Goal: Task Accomplishment & Management: Complete application form

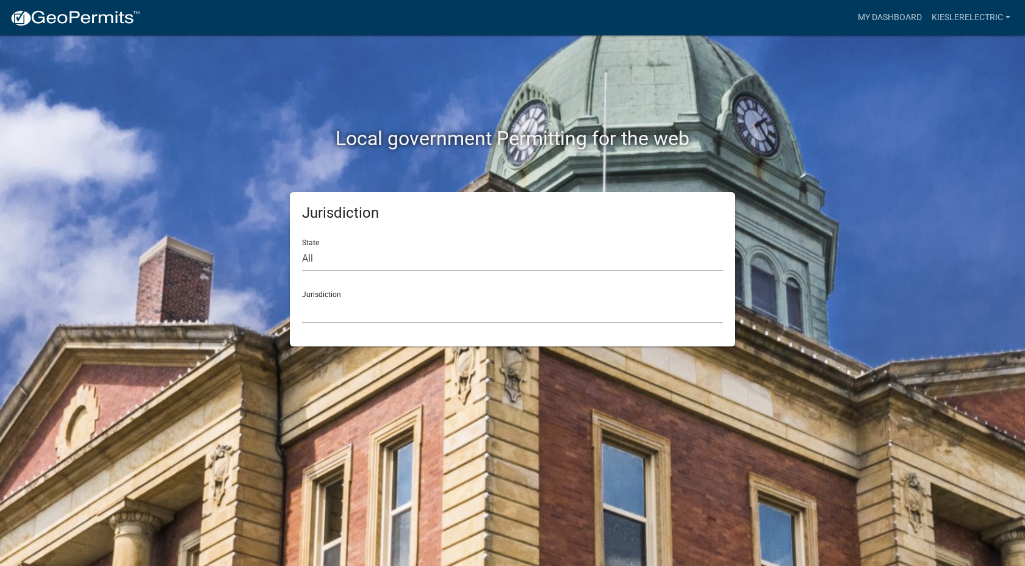
click at [359, 308] on select "[GEOGRAPHIC_DATA], [US_STATE] [GEOGRAPHIC_DATA], [US_STATE][PERSON_NAME][GEOGRA…" at bounding box center [512, 310] width 421 height 25
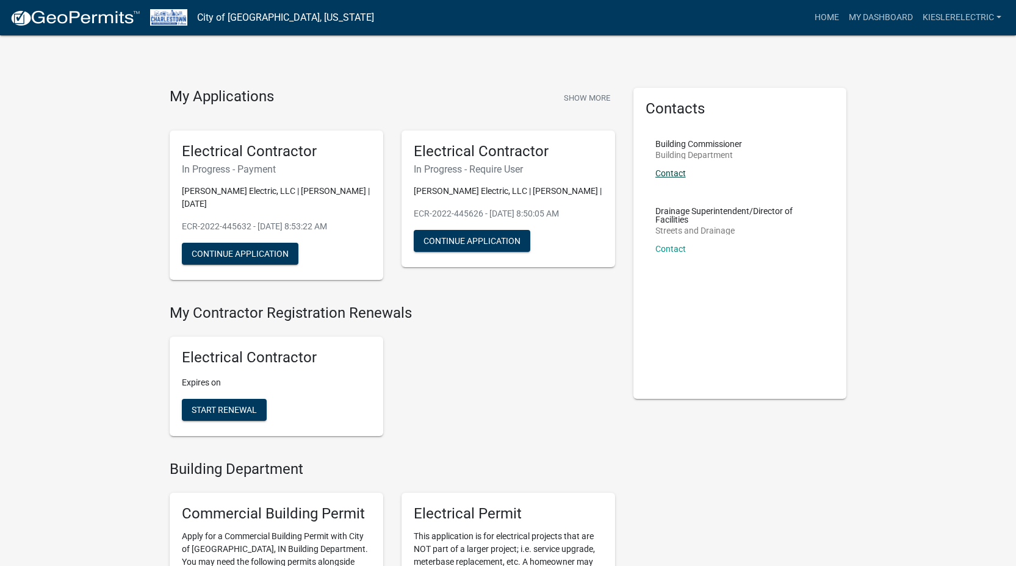
click at [675, 175] on link "Contact" at bounding box center [670, 173] width 31 height 10
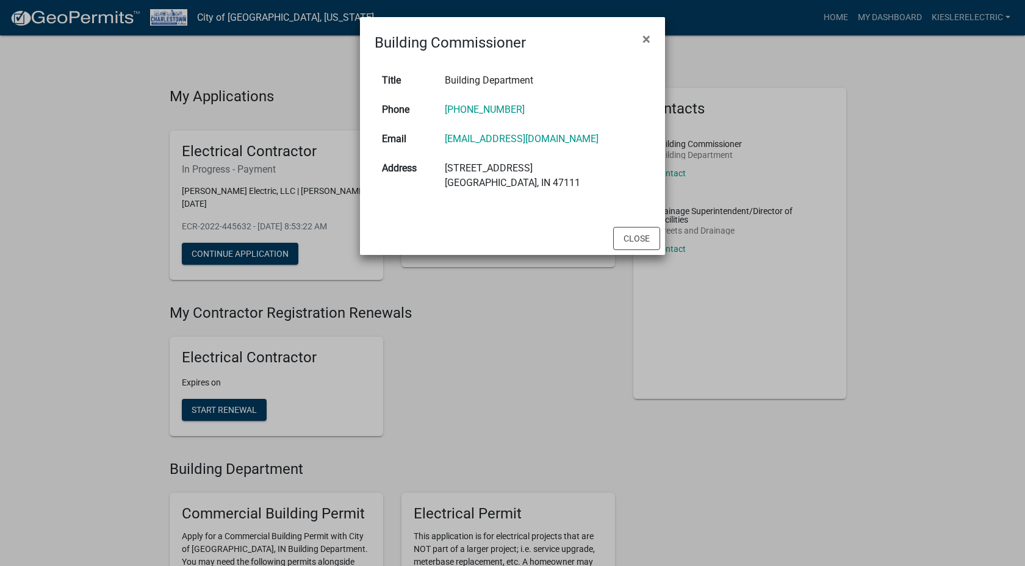
click at [578, 349] on ngb-modal-window "Building Commissioner × Title Building Department Phone [PHONE_NUMBER] Email [E…" at bounding box center [512, 283] width 1025 height 566
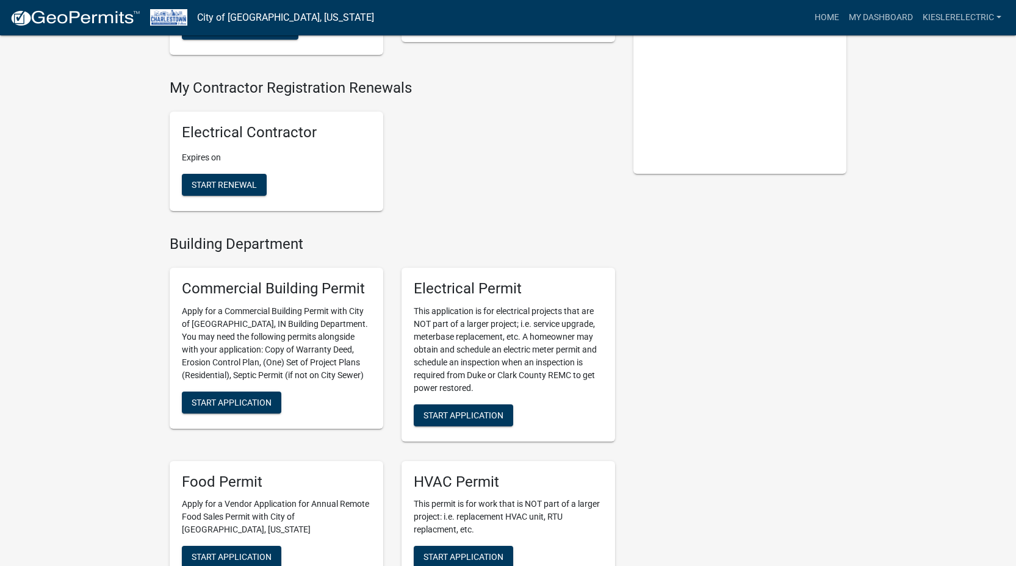
scroll to position [336, 0]
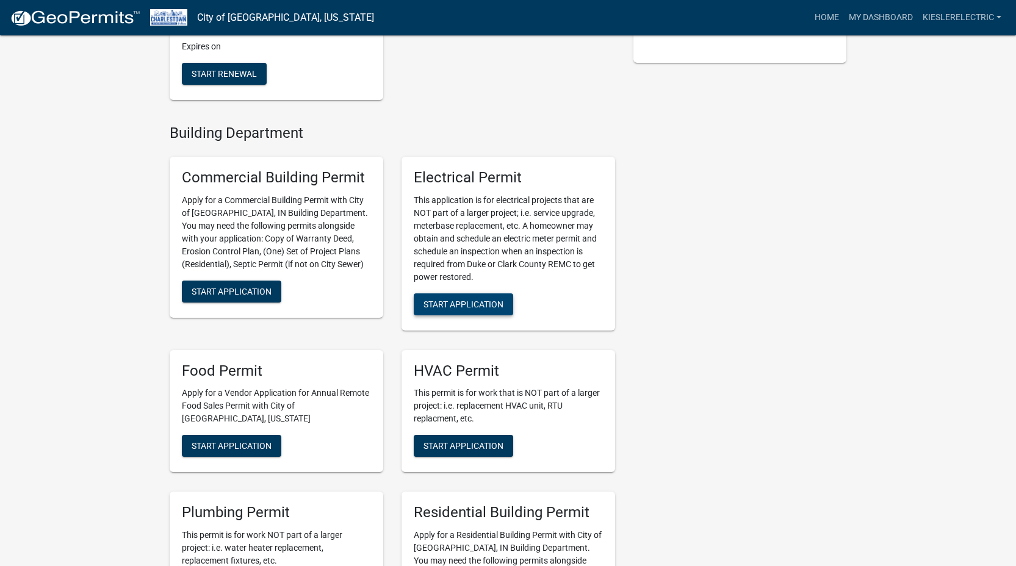
click at [455, 299] on span "Start Application" at bounding box center [463, 304] width 80 height 10
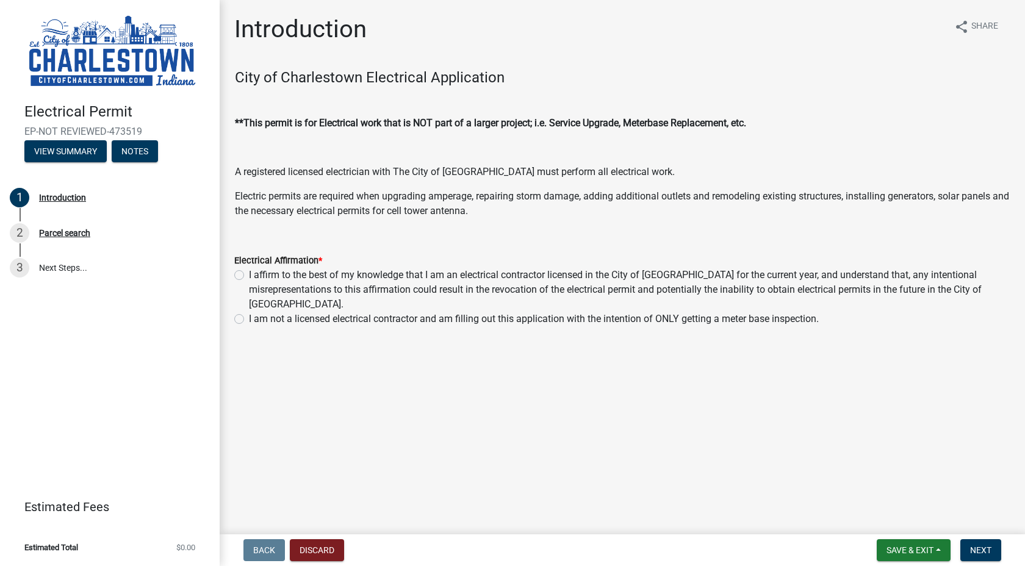
click at [247, 274] on div "I affirm to the best of my knowledge that I am an electrical contractor license…" at bounding box center [622, 290] width 776 height 44
click at [249, 275] on label "I affirm to the best of my knowledge that I am an electrical contractor license…" at bounding box center [629, 290] width 761 height 44
click at [249, 275] on input "I affirm to the best of my knowledge that I am an electrical contractor license…" at bounding box center [253, 272] width 8 height 8
radio input "true"
click at [985, 551] on span "Next" at bounding box center [980, 550] width 21 height 10
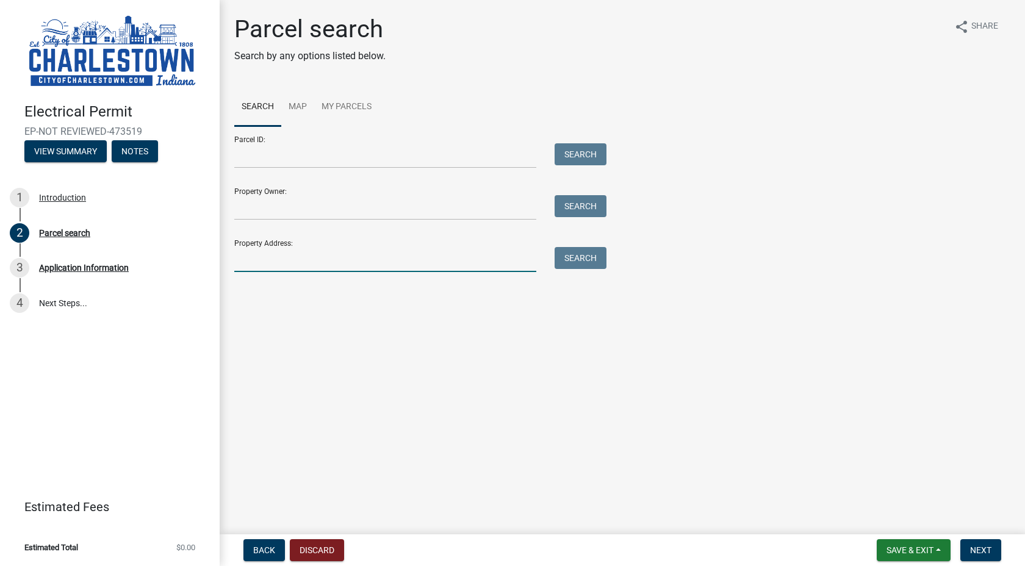
click at [279, 259] on input "Property Address:" at bounding box center [385, 259] width 302 height 25
click at [589, 260] on button "Search" at bounding box center [581, 258] width 52 height 22
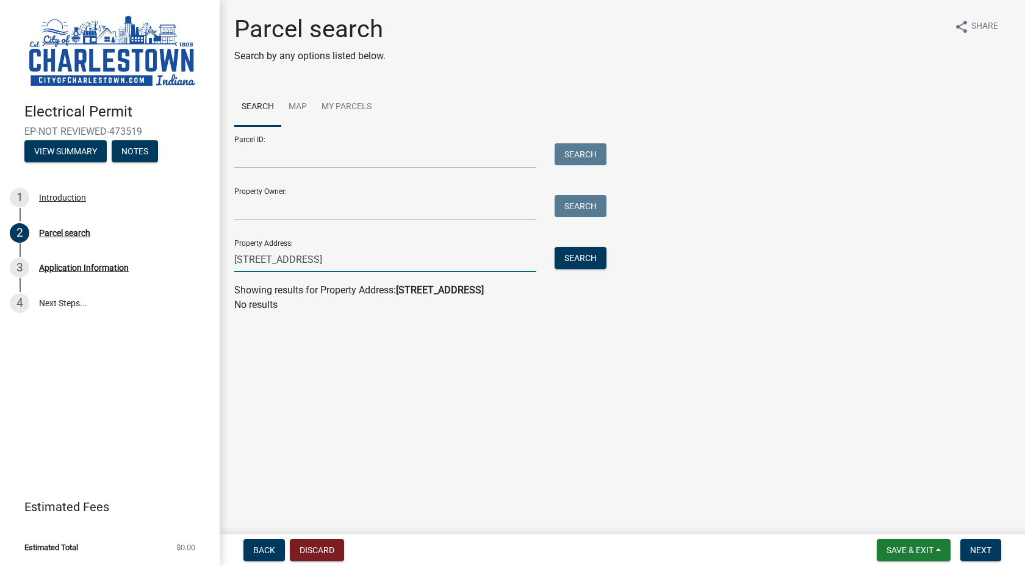
click at [254, 257] on input "[STREET_ADDRESS]" at bounding box center [385, 259] width 302 height 25
type input "[STREET_ADDRESS]"
click at [587, 258] on button "Search" at bounding box center [581, 258] width 52 height 22
click at [337, 551] on button "Discard" at bounding box center [317, 550] width 54 height 22
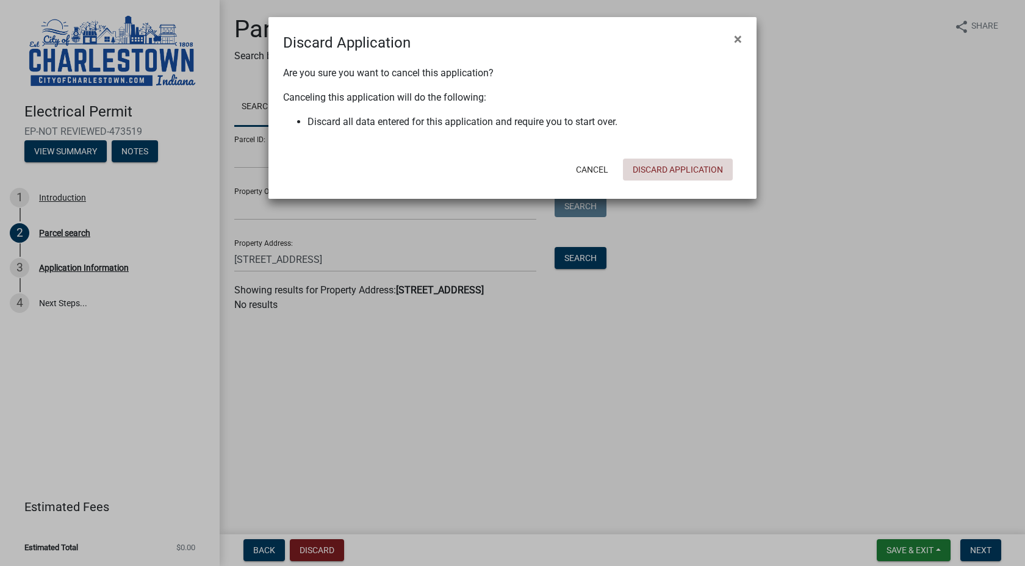
click at [676, 163] on button "Discard Application" at bounding box center [678, 170] width 110 height 22
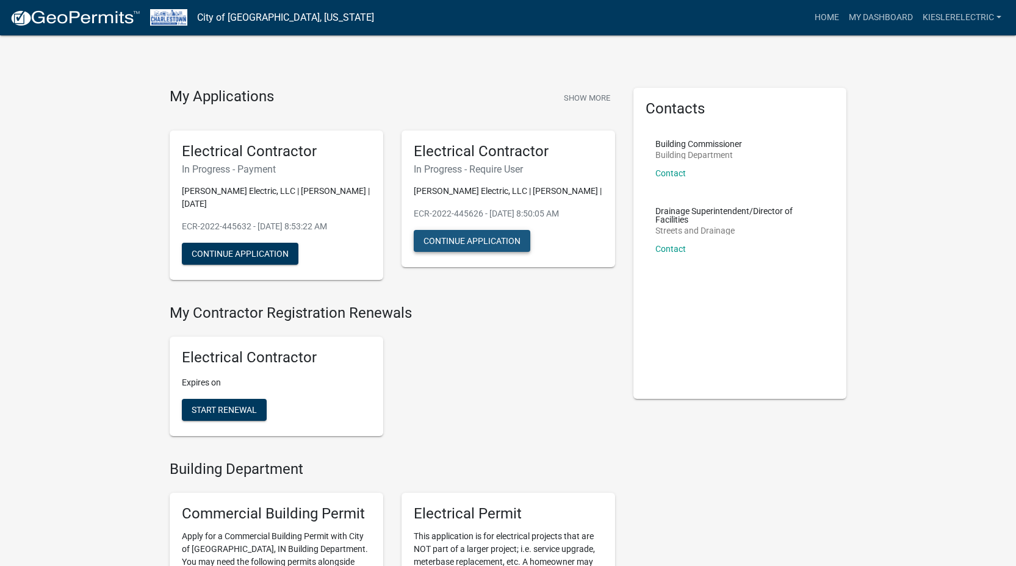
click at [483, 237] on button "Continue Application" at bounding box center [472, 241] width 117 height 22
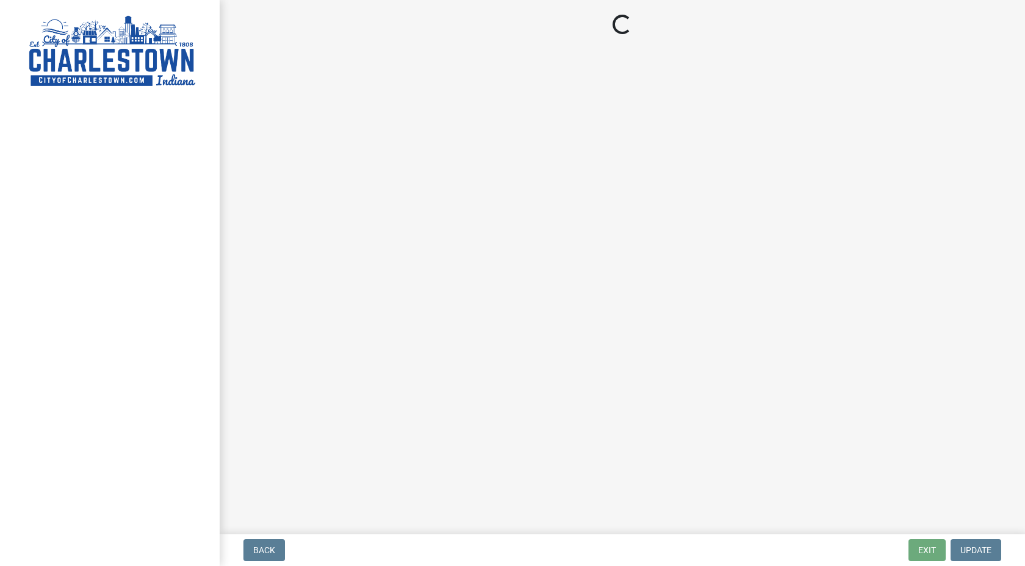
select select "IN"
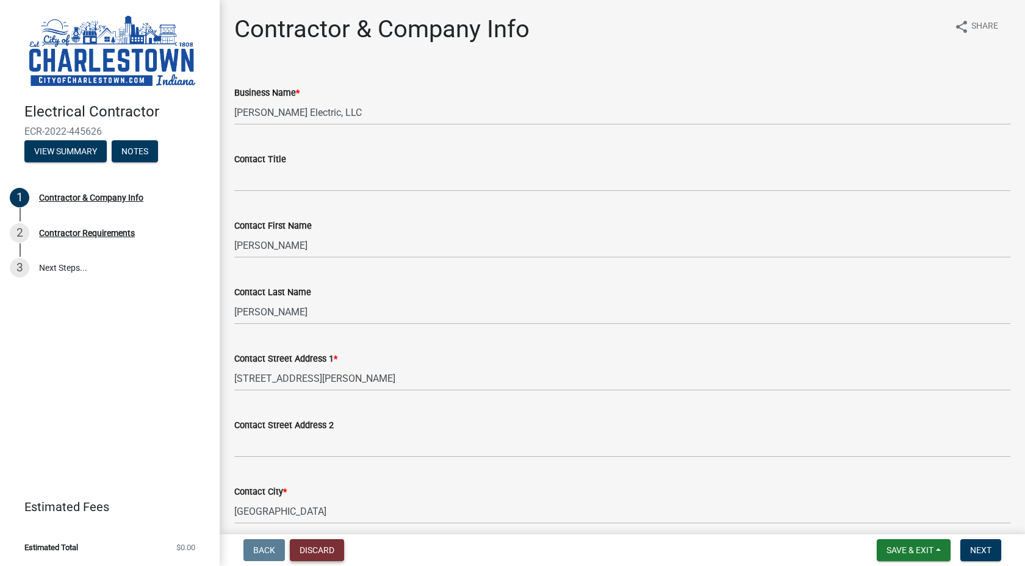
click at [320, 555] on button "Discard" at bounding box center [317, 550] width 54 height 22
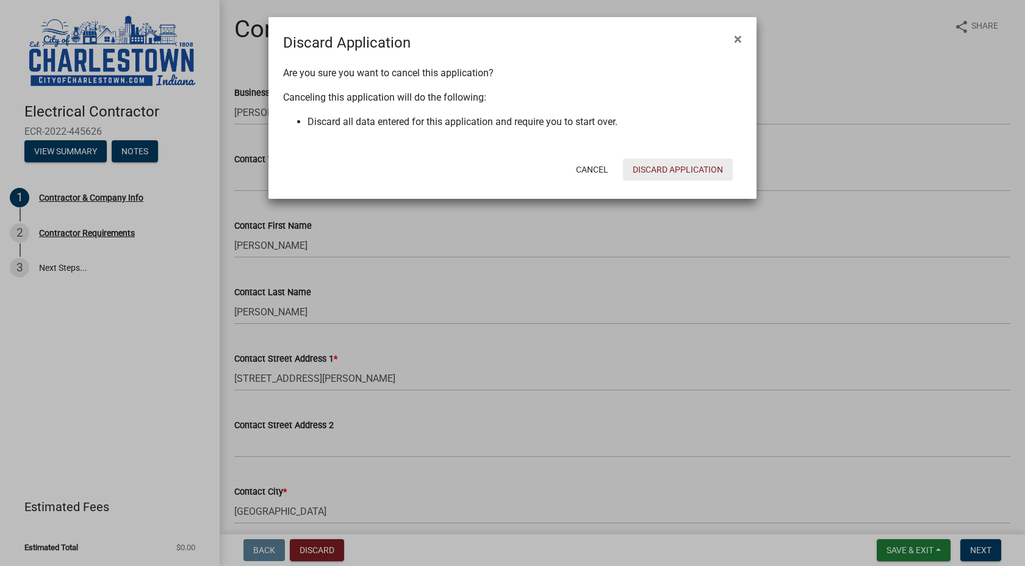
click at [654, 163] on button "Discard Application" at bounding box center [678, 170] width 110 height 22
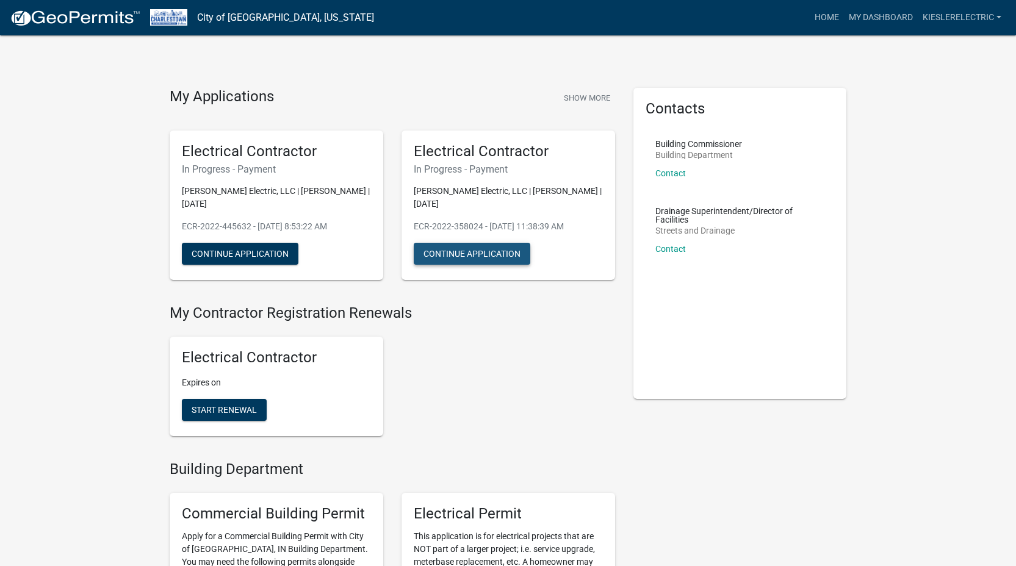
click at [496, 243] on button "Continue Application" at bounding box center [472, 254] width 117 height 22
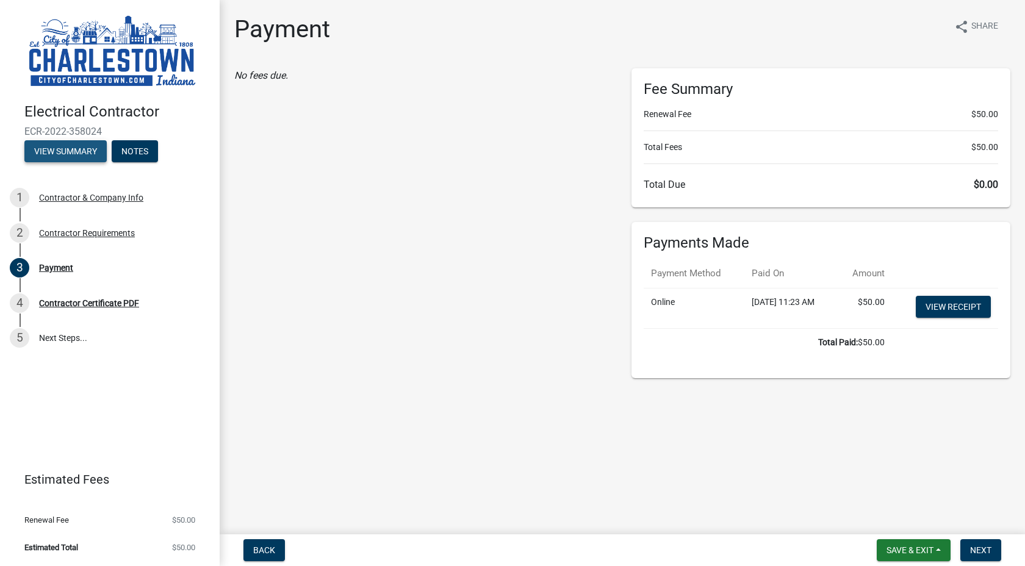
click at [60, 148] on button "View Summary" at bounding box center [65, 151] width 82 height 22
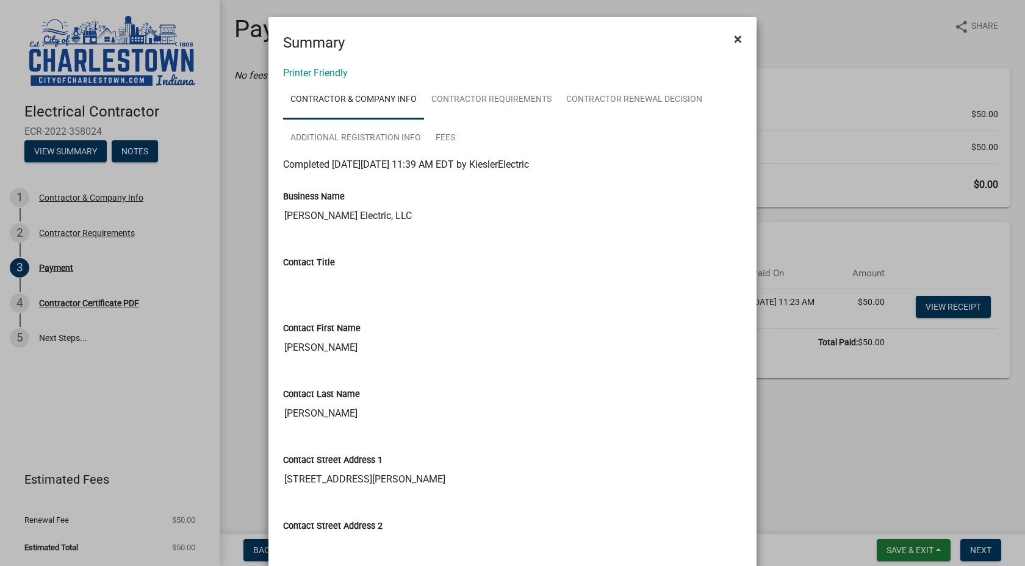
click at [734, 38] on span "×" at bounding box center [738, 39] width 8 height 17
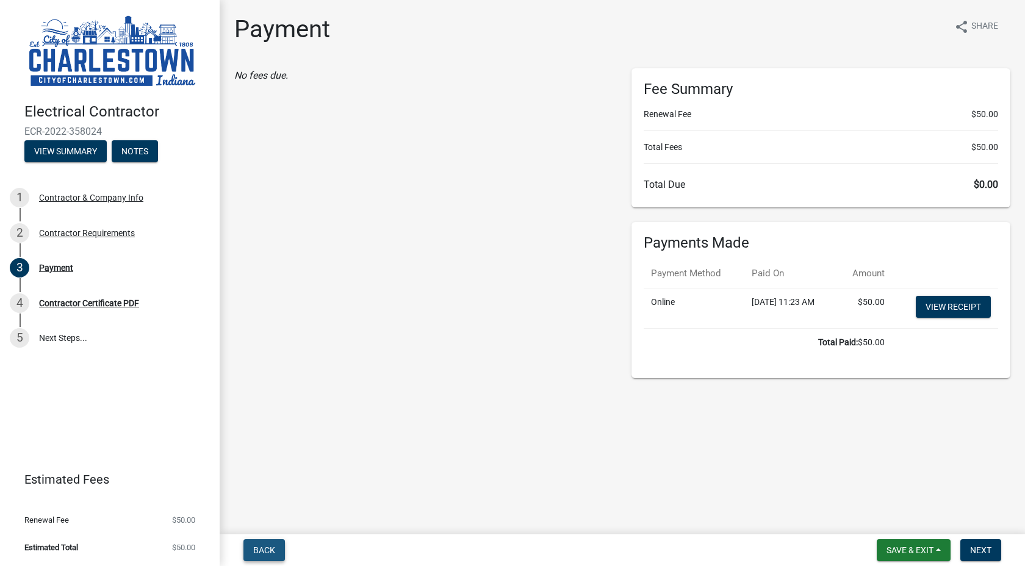
click at [262, 550] on span "Back" at bounding box center [264, 550] width 22 height 10
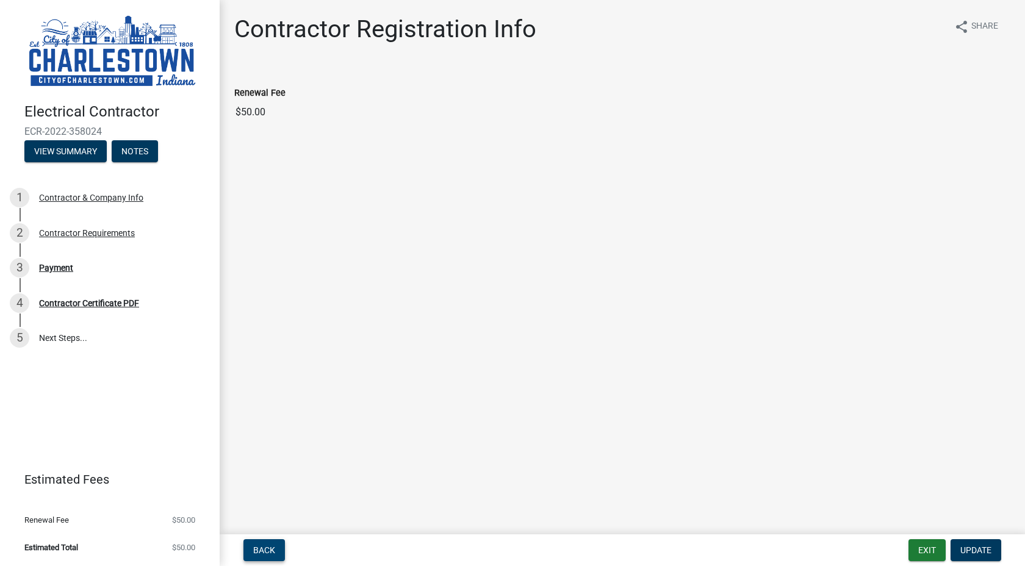
click at [257, 552] on span "Back" at bounding box center [264, 550] width 22 height 10
drag, startPoint x: 933, startPoint y: 547, endPoint x: 922, endPoint y: 533, distance: 18.2
click at [933, 545] on button "Exit" at bounding box center [926, 550] width 37 height 22
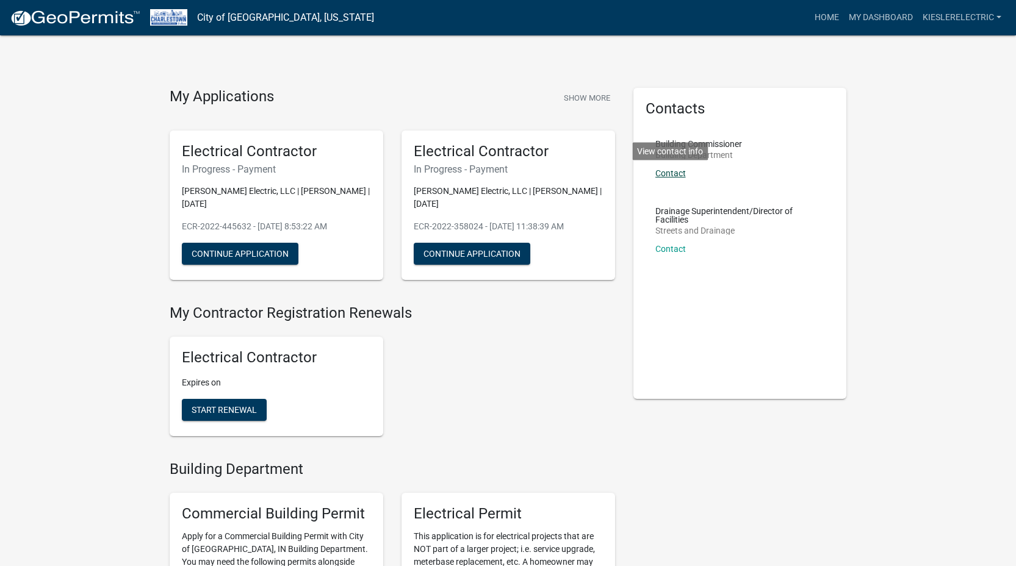
click at [677, 174] on link "Contact" at bounding box center [670, 173] width 31 height 10
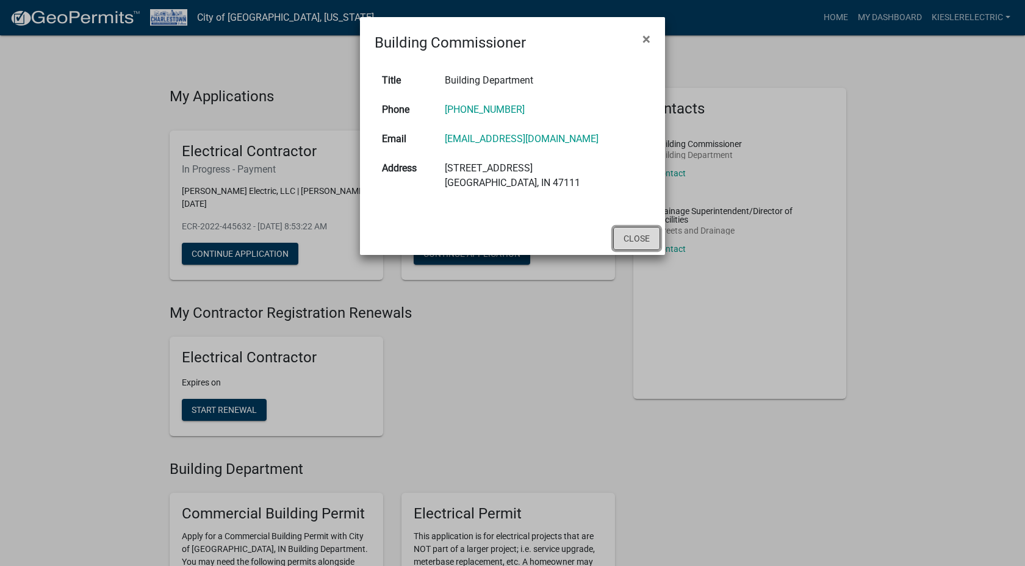
click at [640, 231] on button "Close" at bounding box center [636, 238] width 47 height 23
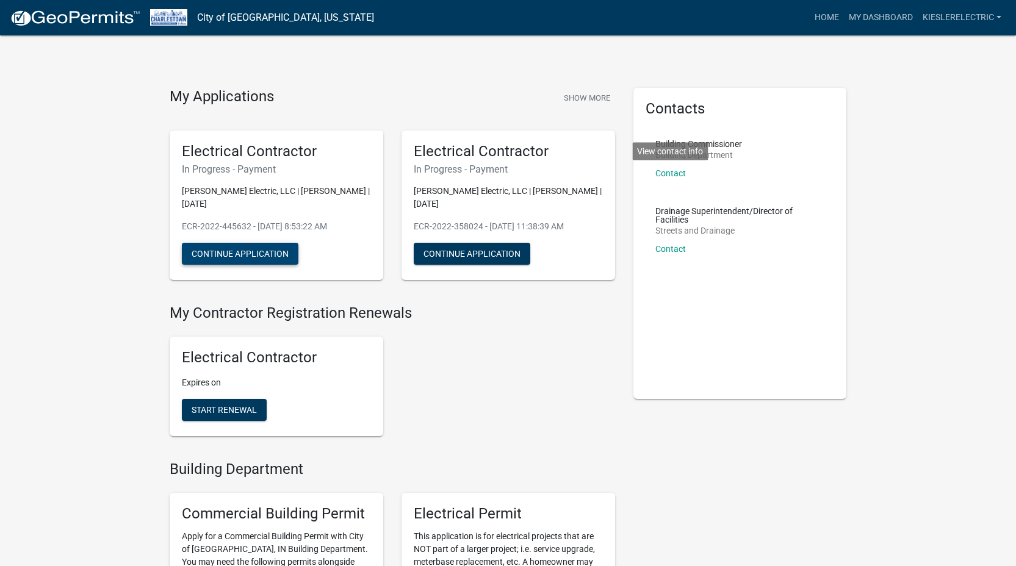
click at [220, 243] on button "Continue Application" at bounding box center [240, 254] width 117 height 22
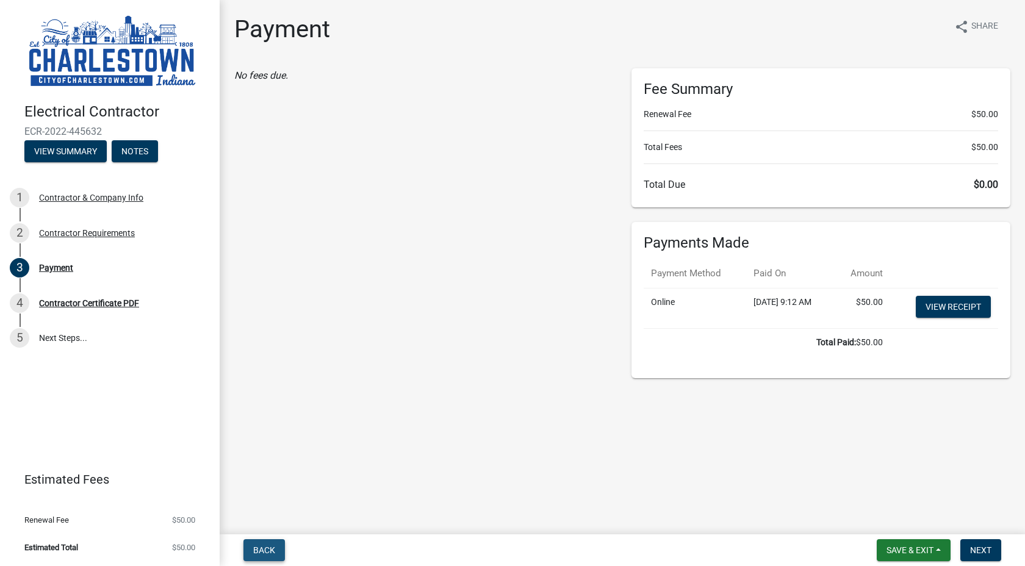
drag, startPoint x: 256, startPoint y: 548, endPoint x: 241, endPoint y: 531, distance: 22.4
click at [257, 548] on span "Back" at bounding box center [264, 550] width 22 height 10
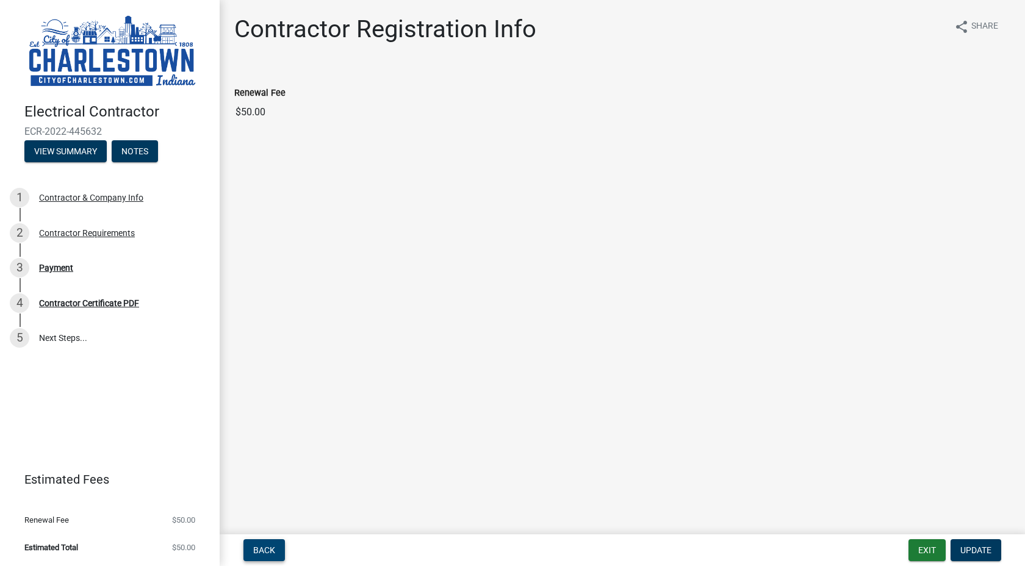
click at [264, 552] on span "Back" at bounding box center [264, 550] width 22 height 10
click at [269, 552] on span "Back" at bounding box center [264, 550] width 22 height 10
click at [94, 49] on img at bounding box center [112, 51] width 176 height 77
click at [120, 70] on img at bounding box center [112, 51] width 176 height 77
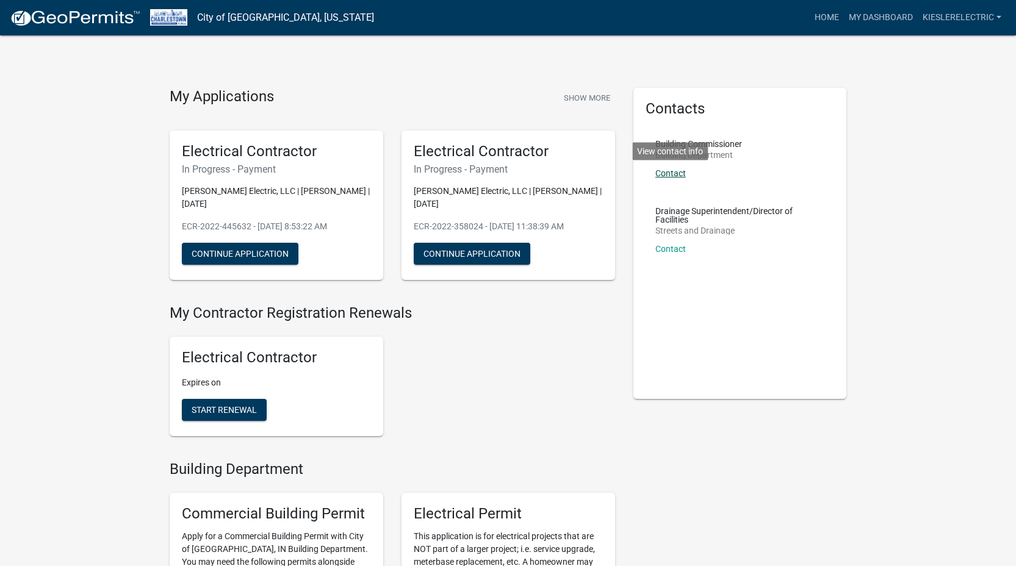
click at [669, 171] on link "Contact" at bounding box center [670, 173] width 31 height 10
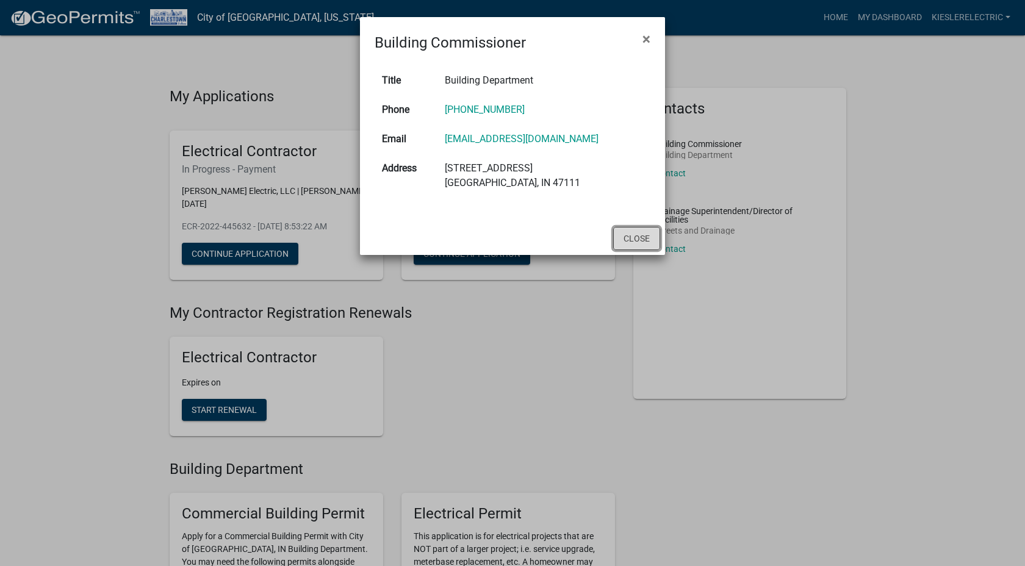
click at [646, 242] on button "Close" at bounding box center [636, 238] width 47 height 23
